Goal: Obtain resource: Download file/media

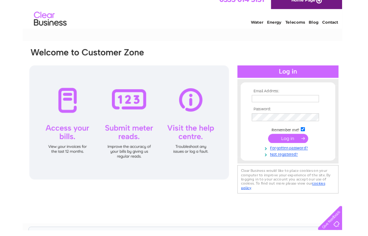
scroll to position [6, 0]
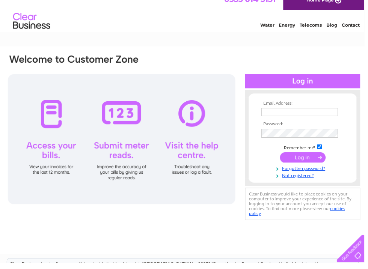
click at [274, 113] on input "text" at bounding box center [302, 117] width 77 height 8
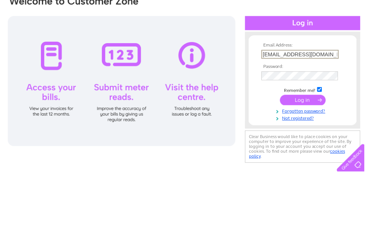
scroll to position [68, 0]
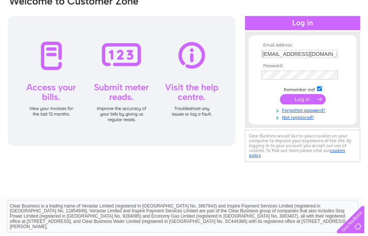
type input "ripentaylor@aol.com"
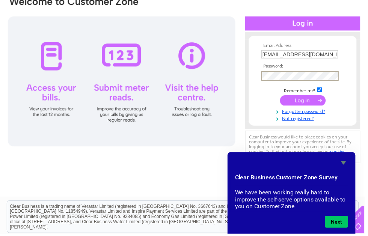
click at [307, 99] on input "submit" at bounding box center [306, 101] width 46 height 11
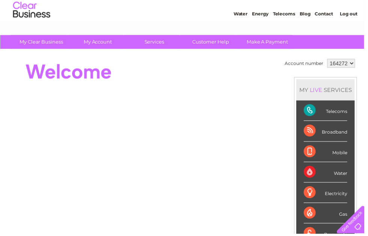
scroll to position [21, 0]
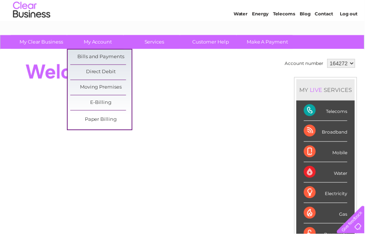
click at [116, 57] on link "Bills and Payments" at bounding box center [102, 57] width 62 height 15
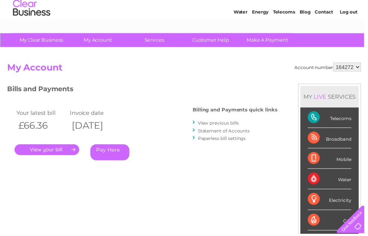
scroll to position [23, 0]
click at [215, 124] on link "View previous bills" at bounding box center [220, 124] width 41 height 6
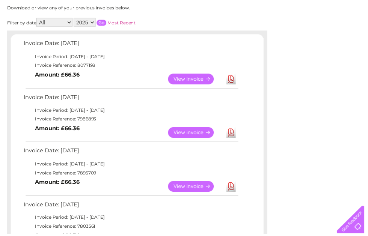
scroll to position [97, 0]
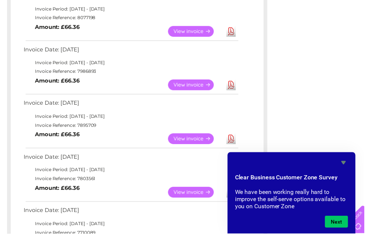
scroll to position [151, 0]
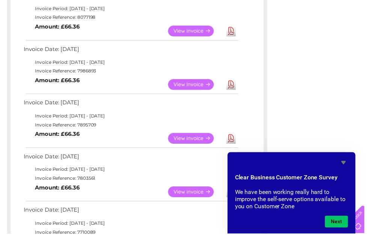
click at [233, 140] on link "Download" at bounding box center [233, 140] width 9 height 11
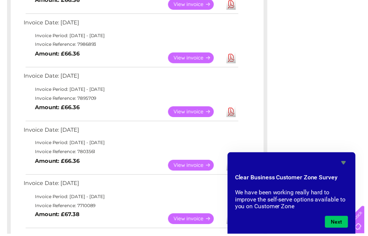
click at [235, 109] on link "Download" at bounding box center [233, 112] width 9 height 11
click at [235, 54] on link "Download" at bounding box center [233, 58] width 9 height 11
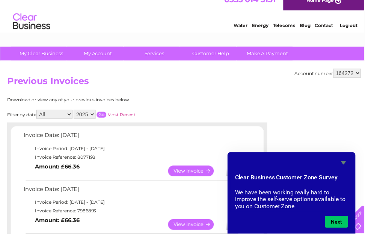
scroll to position [0, 0]
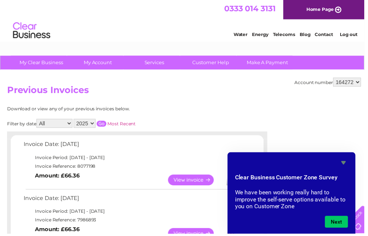
click at [356, 33] on link "Log out" at bounding box center [352, 35] width 18 height 6
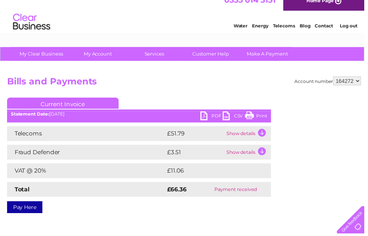
scroll to position [9, 0]
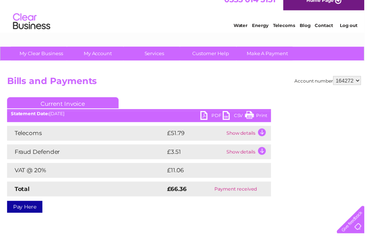
click at [213, 113] on link "PDF" at bounding box center [214, 117] width 23 height 11
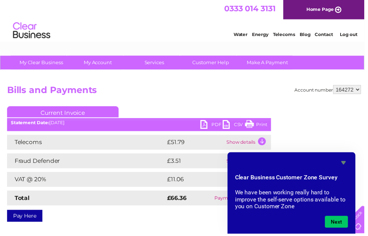
scroll to position [13, 0]
